Goal: Navigation & Orientation: Find specific page/section

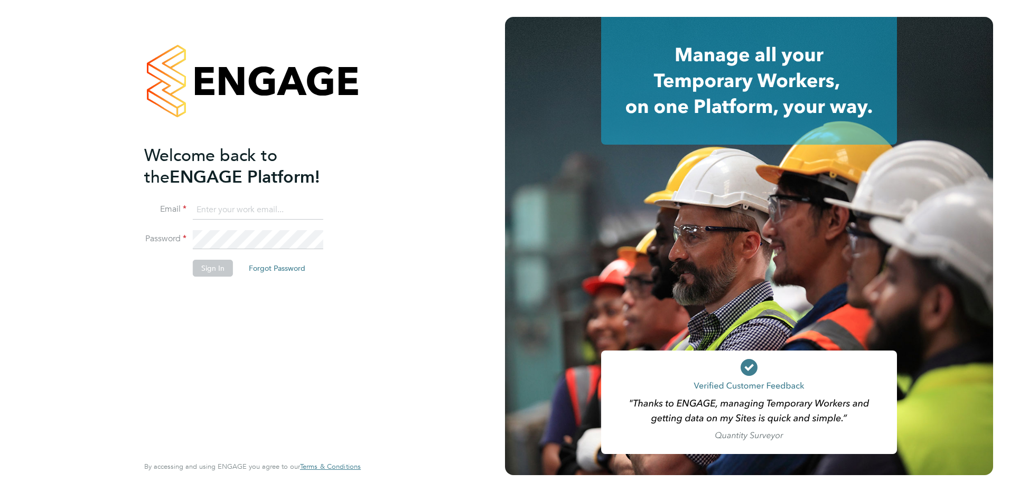
type input "fiona.matthews@ncclondon.ac.uk"
click at [223, 274] on button "Sign In" at bounding box center [213, 268] width 40 height 17
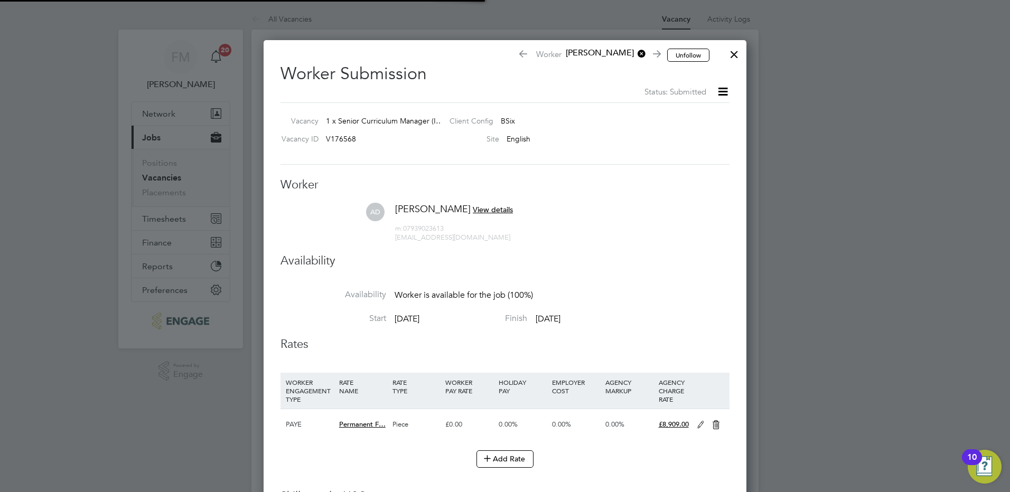
scroll to position [16, 165]
click at [736, 58] on div at bounding box center [734, 51] width 19 height 19
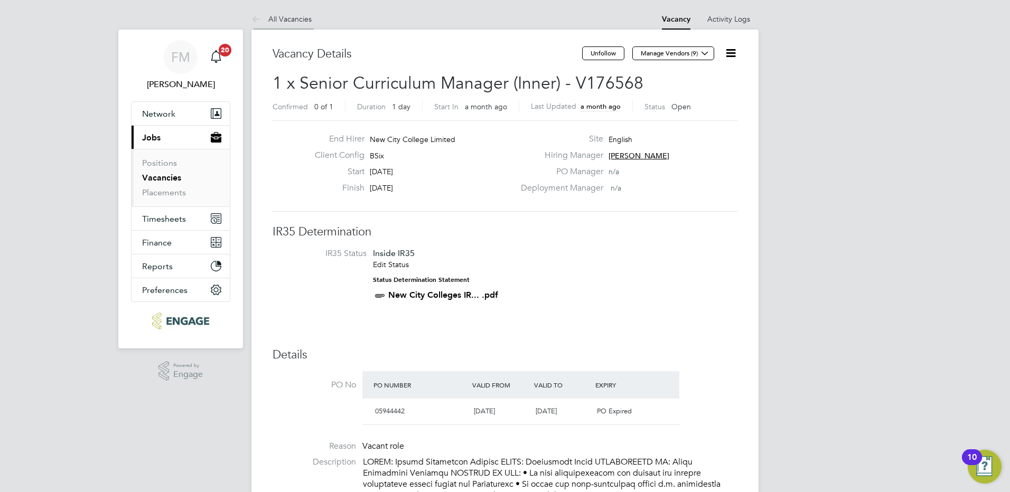
click at [296, 18] on link "All Vacancies" at bounding box center [281, 19] width 60 height 10
